Goal: Task Accomplishment & Management: Use online tool/utility

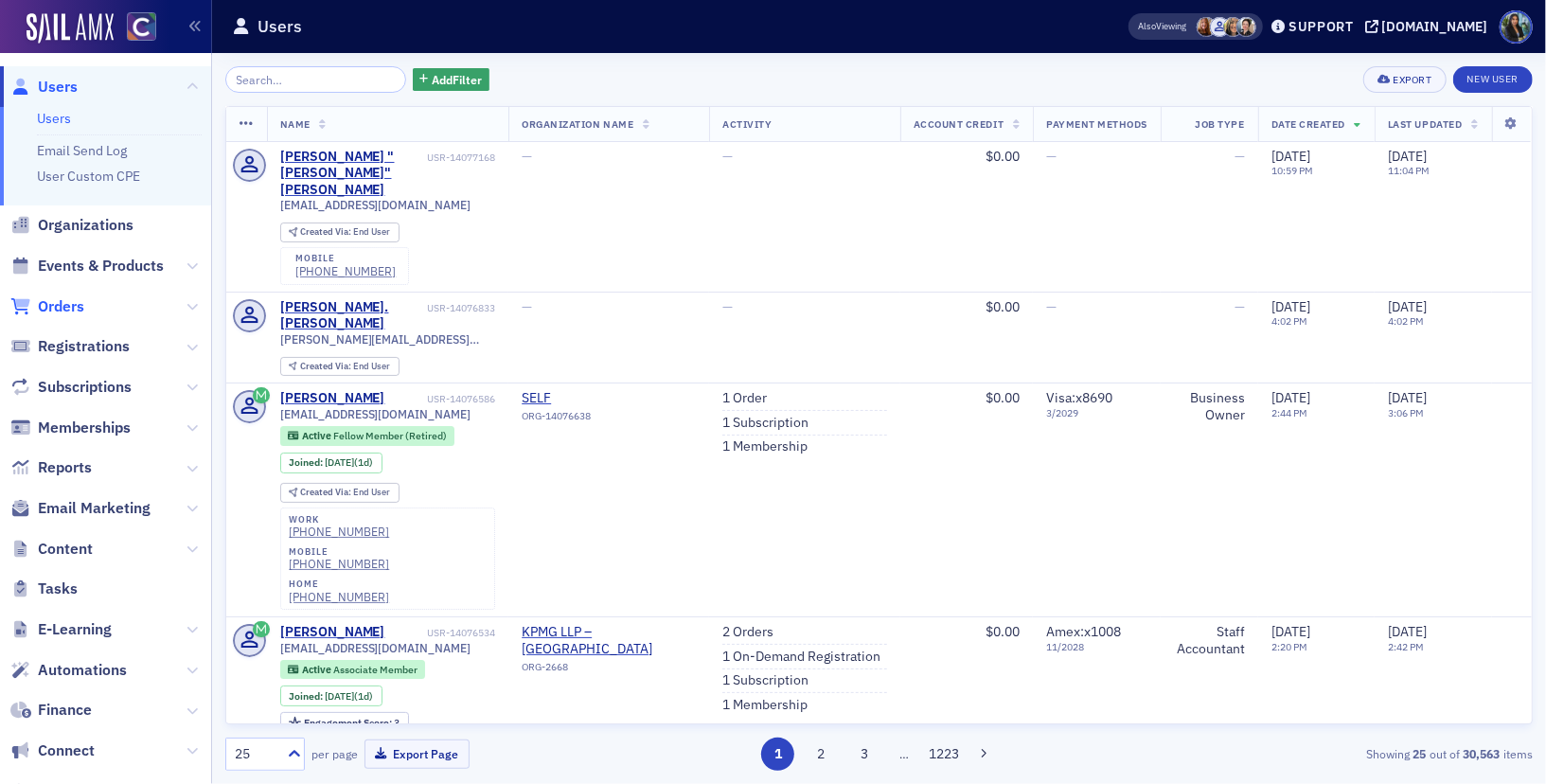
click at [64, 303] on span "Orders" at bounding box center [61, 306] width 46 height 21
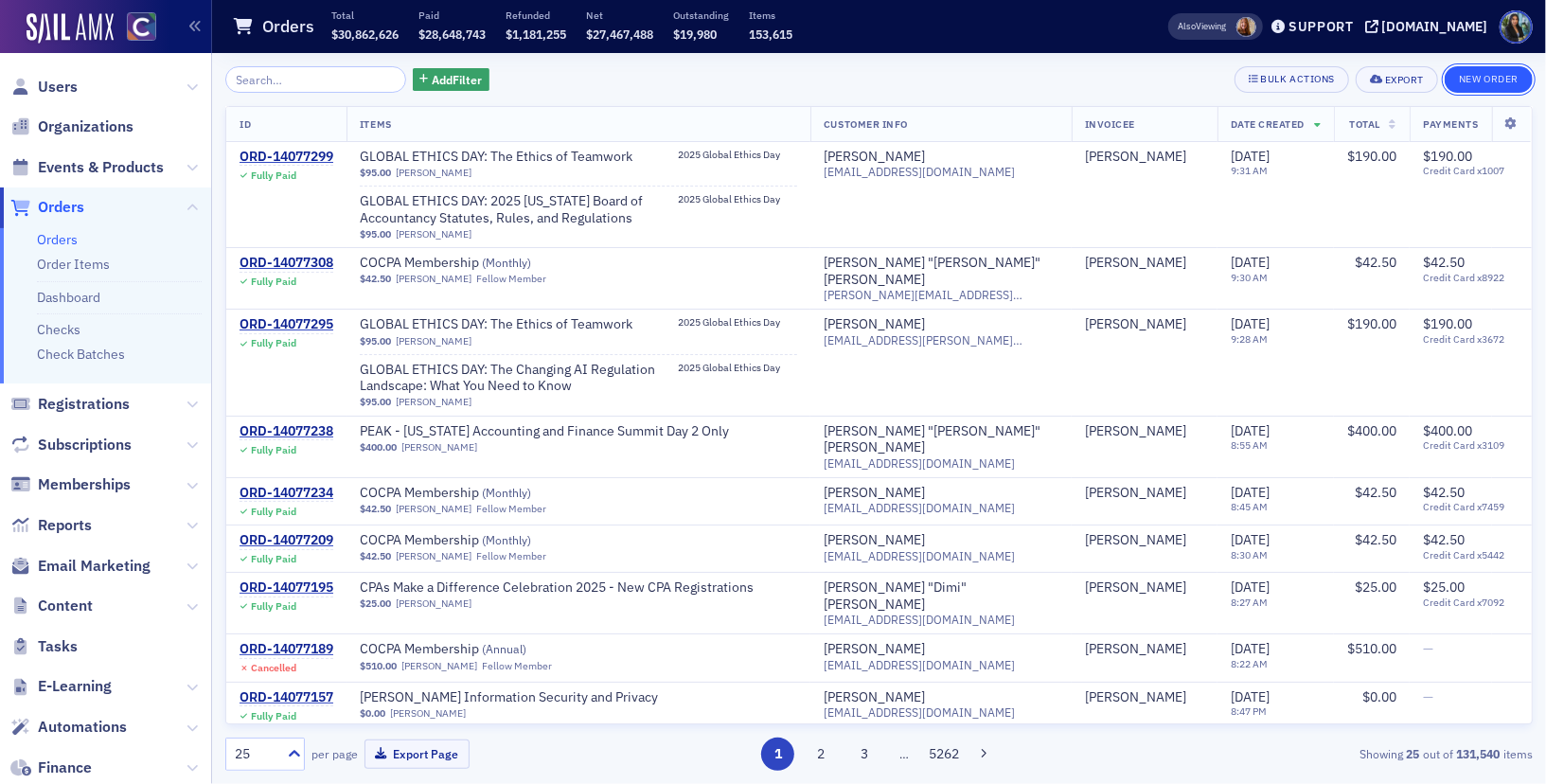
click at [1489, 86] on button "New Order" at bounding box center [1489, 79] width 88 height 27
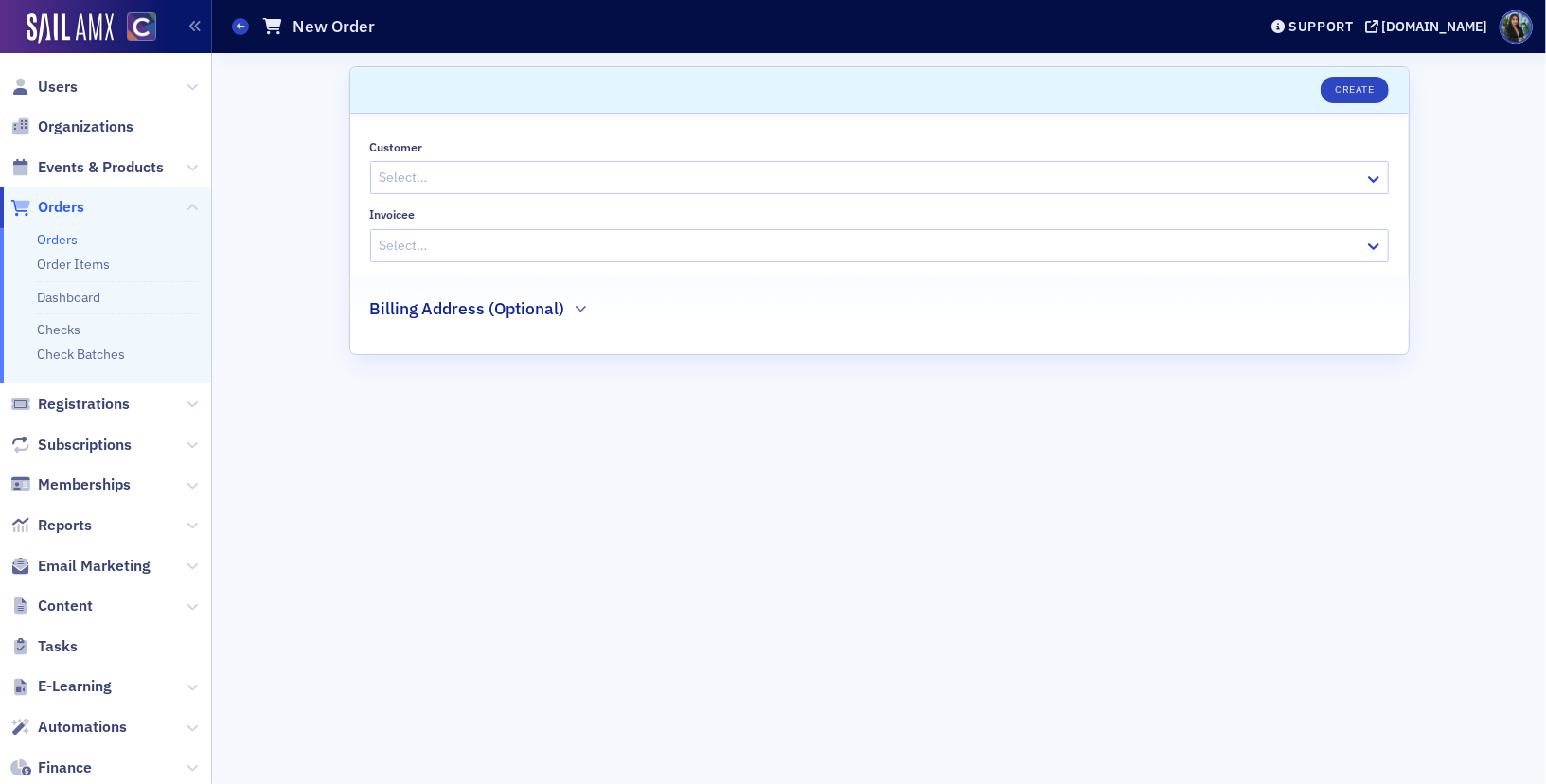
click at [535, 174] on div at bounding box center [870, 178] width 985 height 24
type input "[PERSON_NAME]"
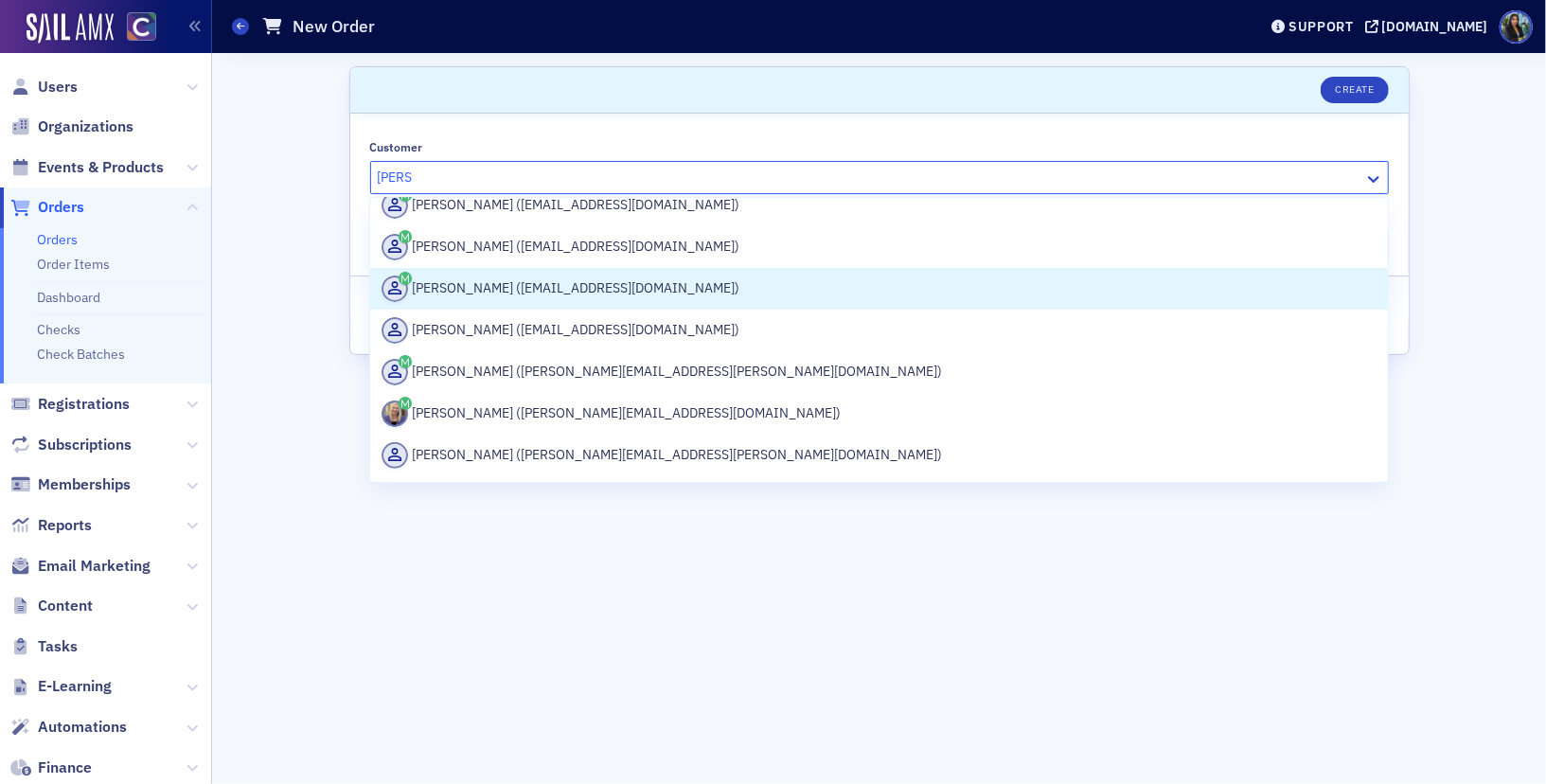
scroll to position [345, 0]
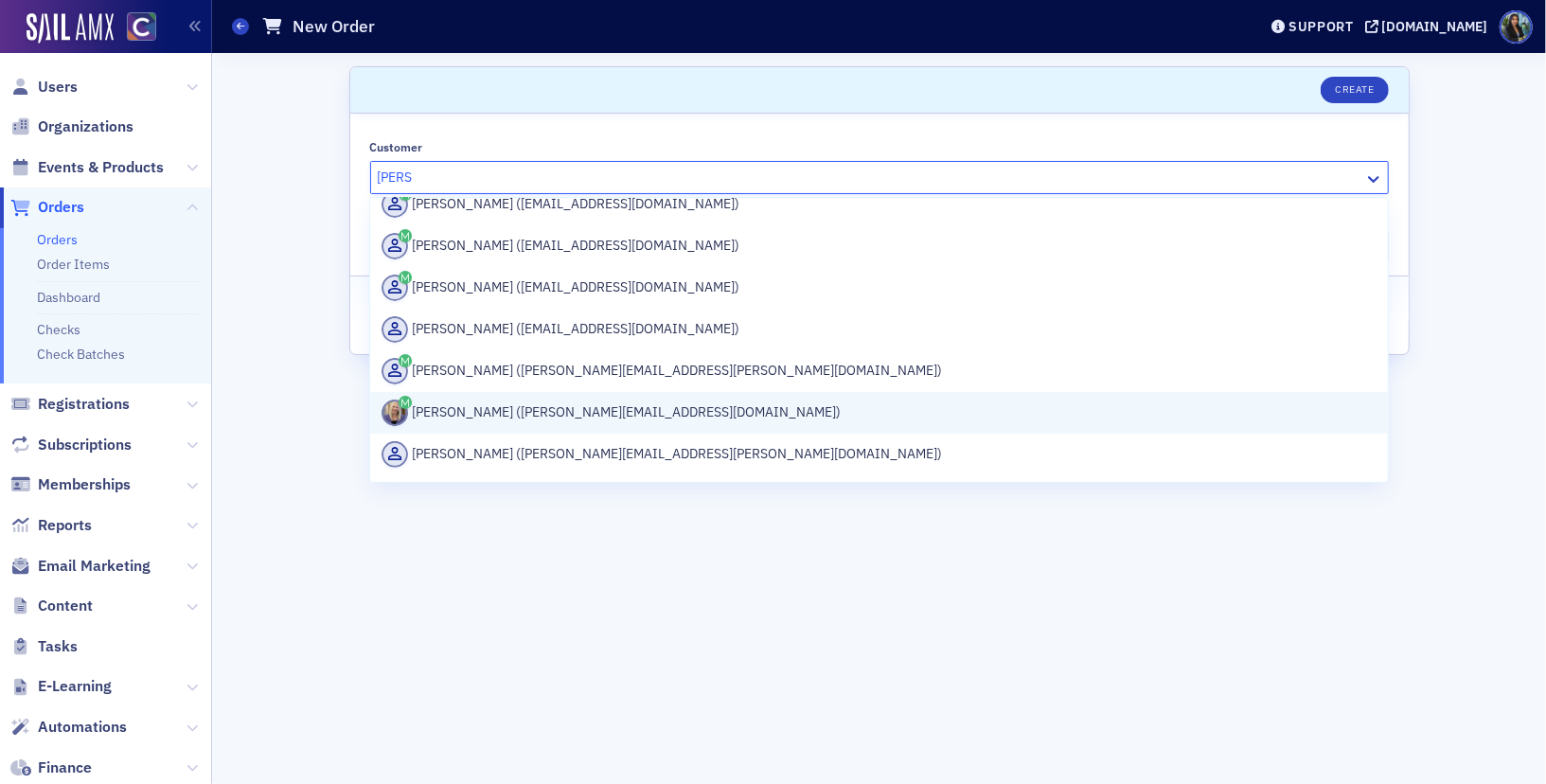
click at [473, 408] on div "[PERSON_NAME] ([PERSON_NAME][EMAIL_ADDRESS][DOMAIN_NAME])" at bounding box center [879, 413] width 995 height 27
